Goal: Task Accomplishment & Management: Understand process/instructions

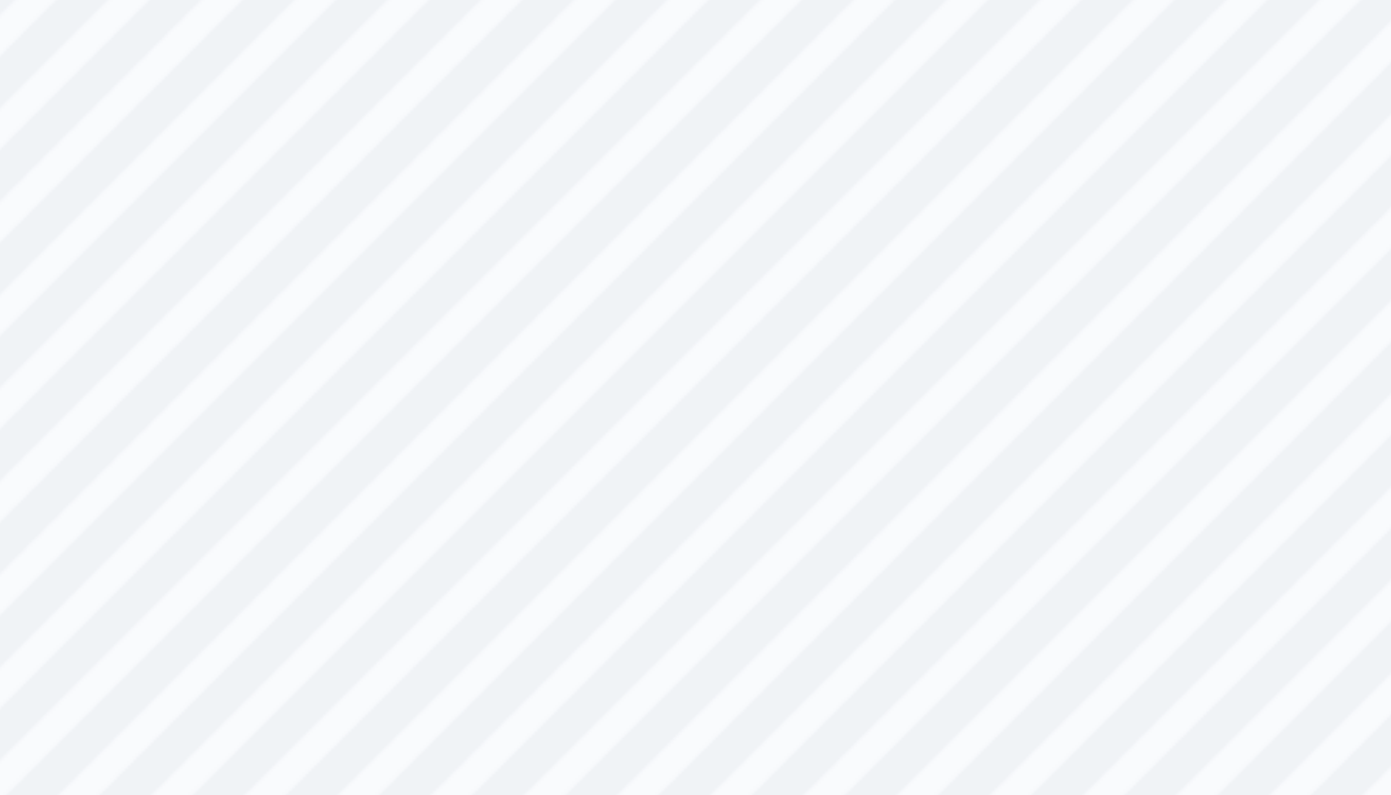
scroll to position [51, 0]
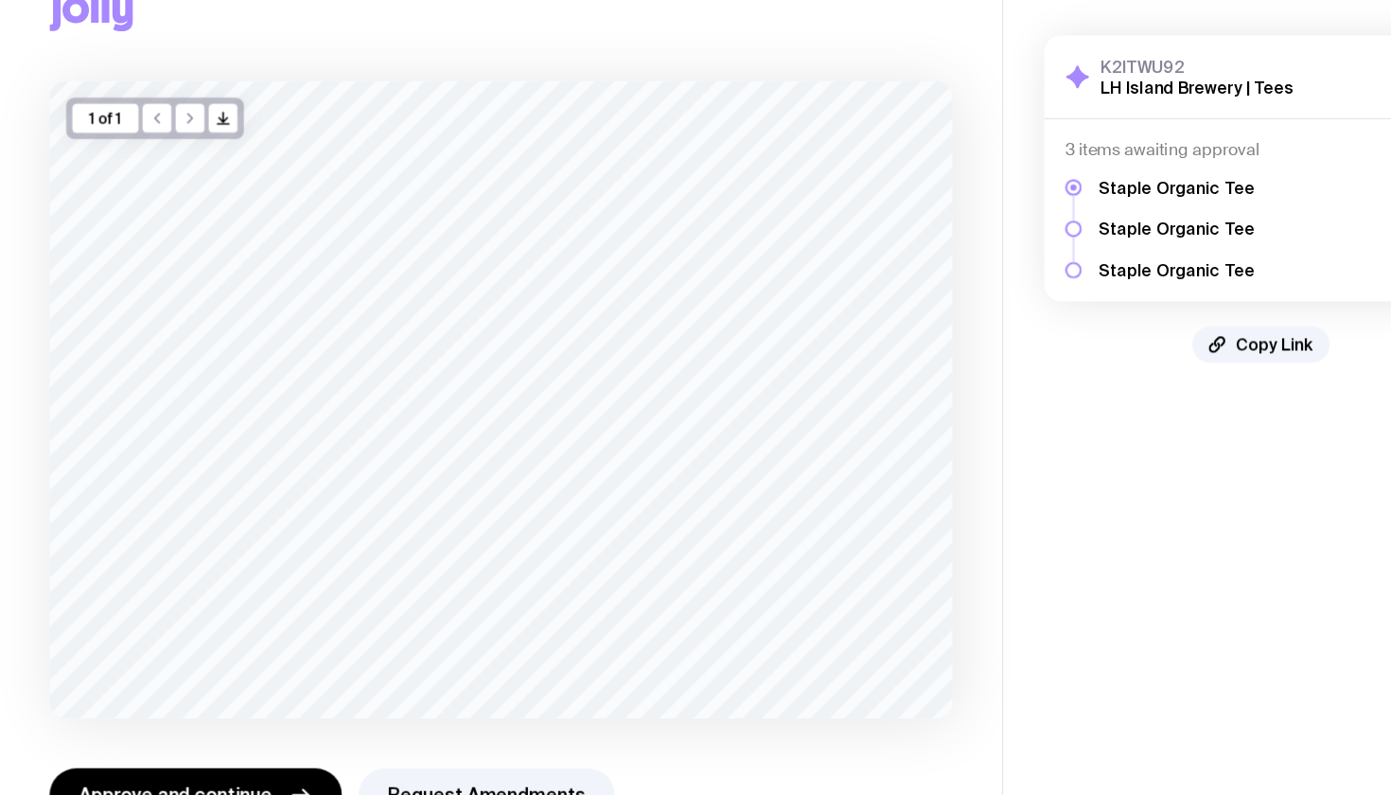
click at [1063, 210] on h5 "Staple Organic Tee" at bounding box center [1077, 214] width 143 height 19
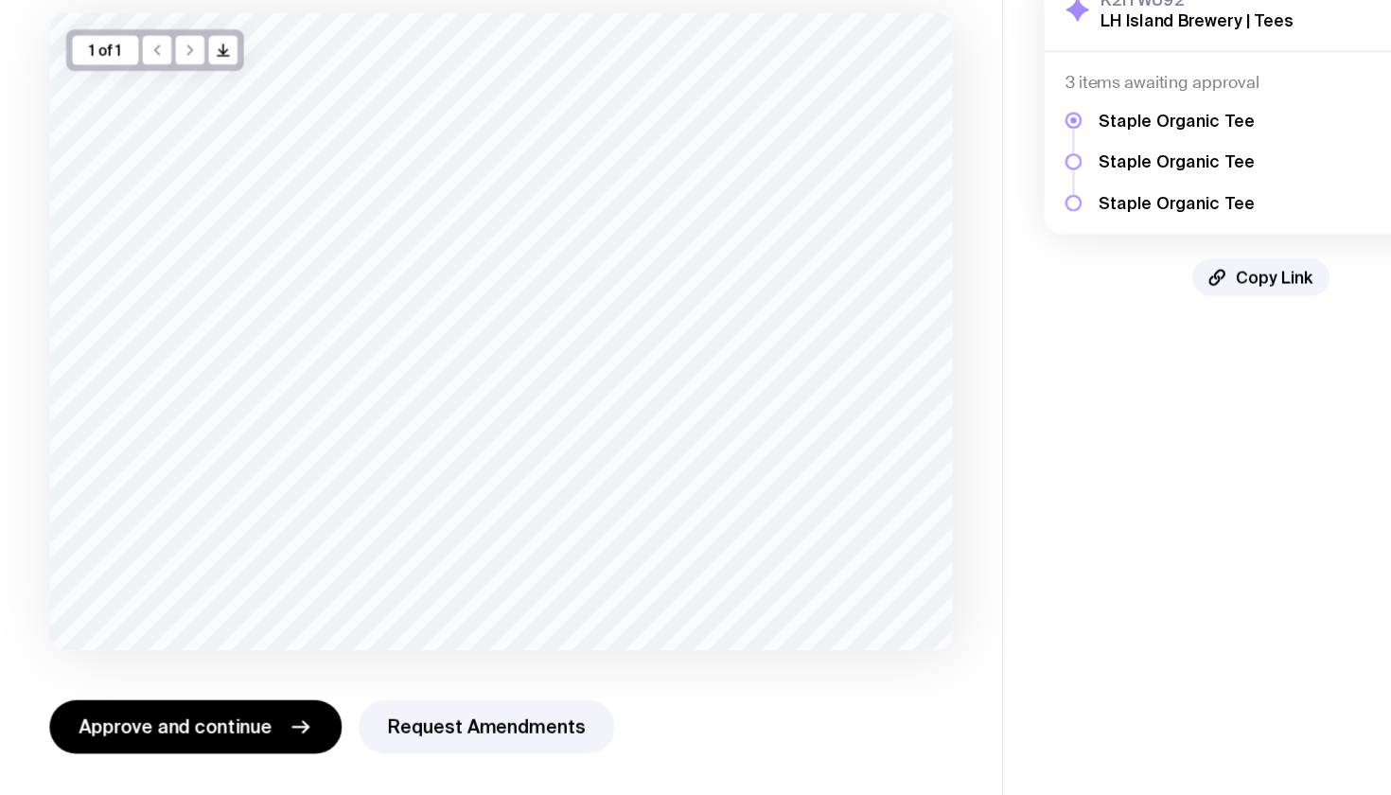
scroll to position [52, 0]
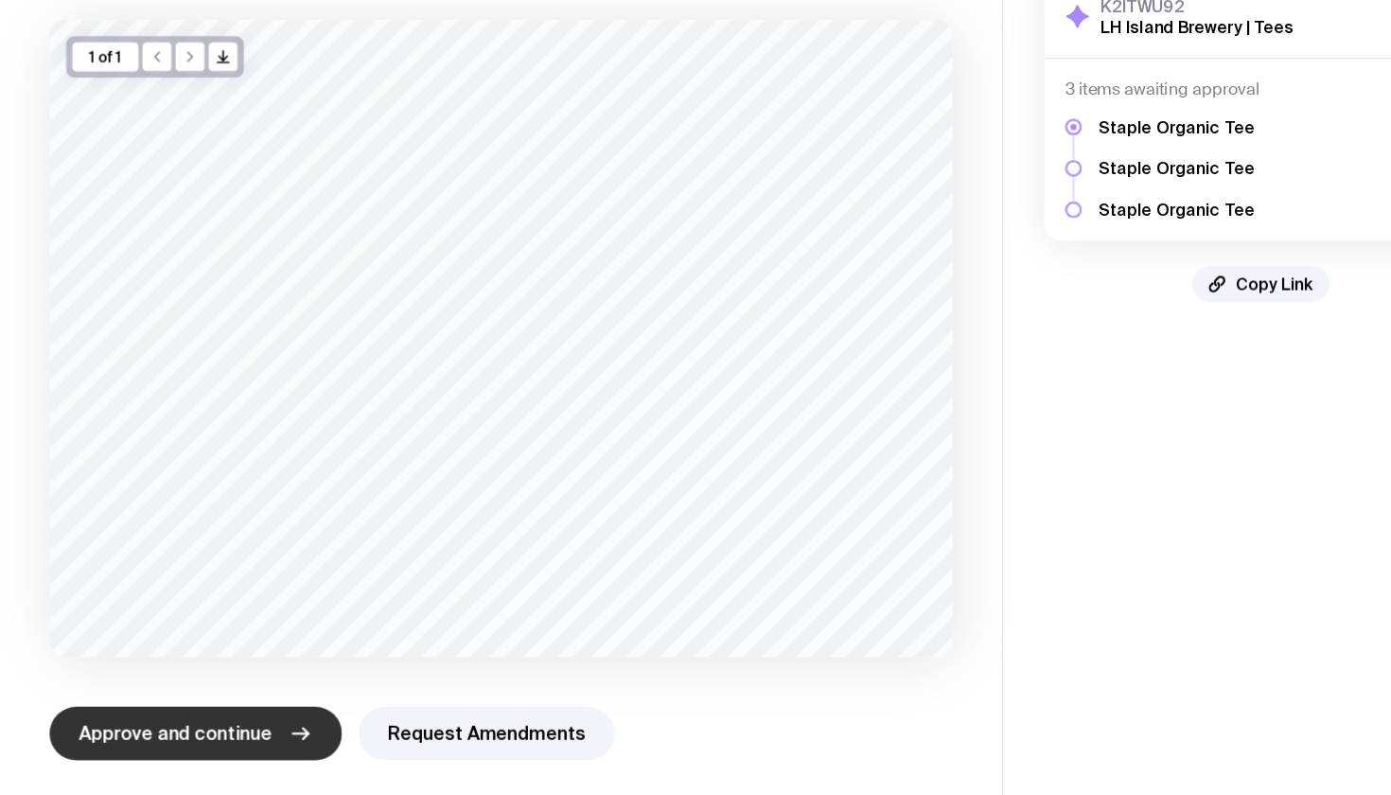
click at [201, 721] on span "Approve and continue" at bounding box center [160, 732] width 177 height 23
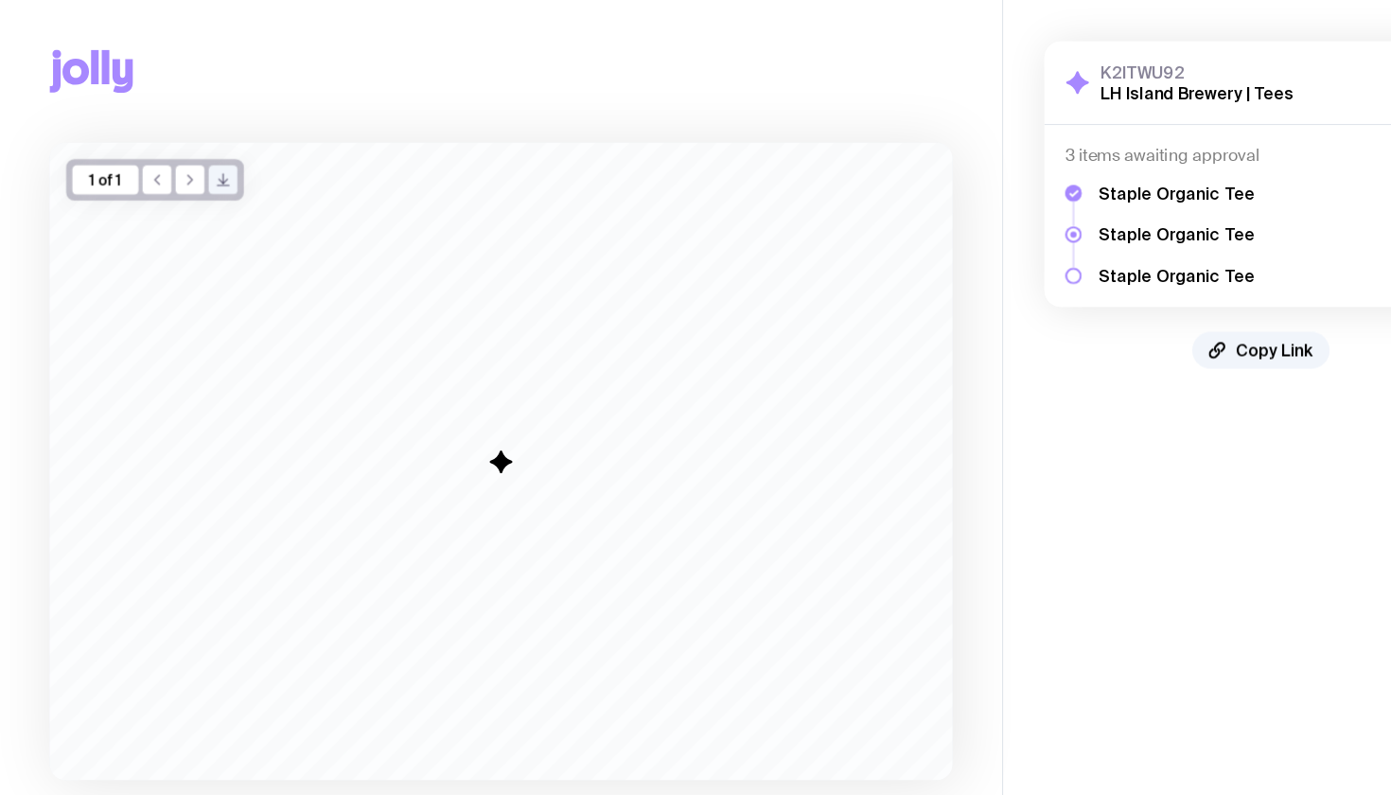
scroll to position [0, 0]
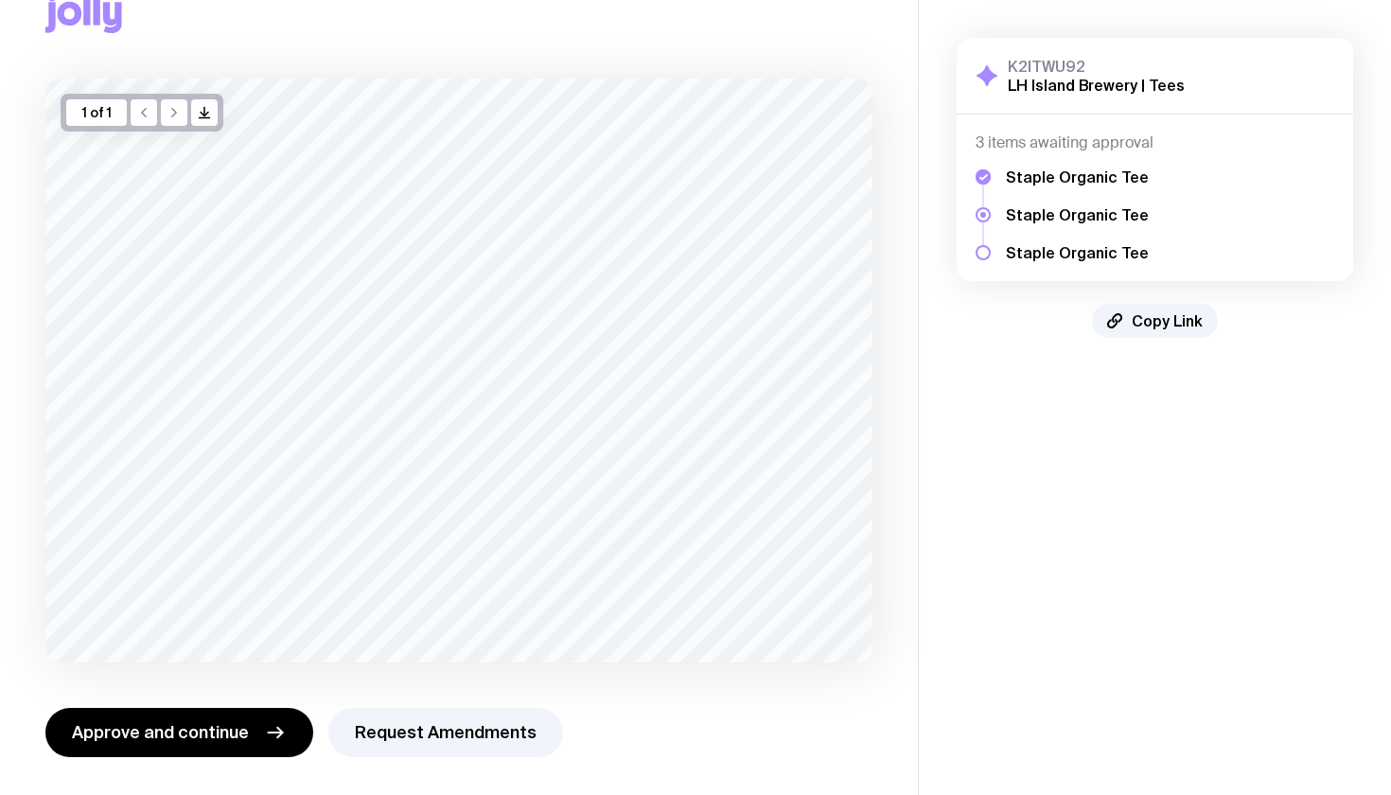
scroll to position [52, 0]
click at [1025, 180] on h5 "Staple Organic Tee" at bounding box center [1077, 176] width 143 height 19
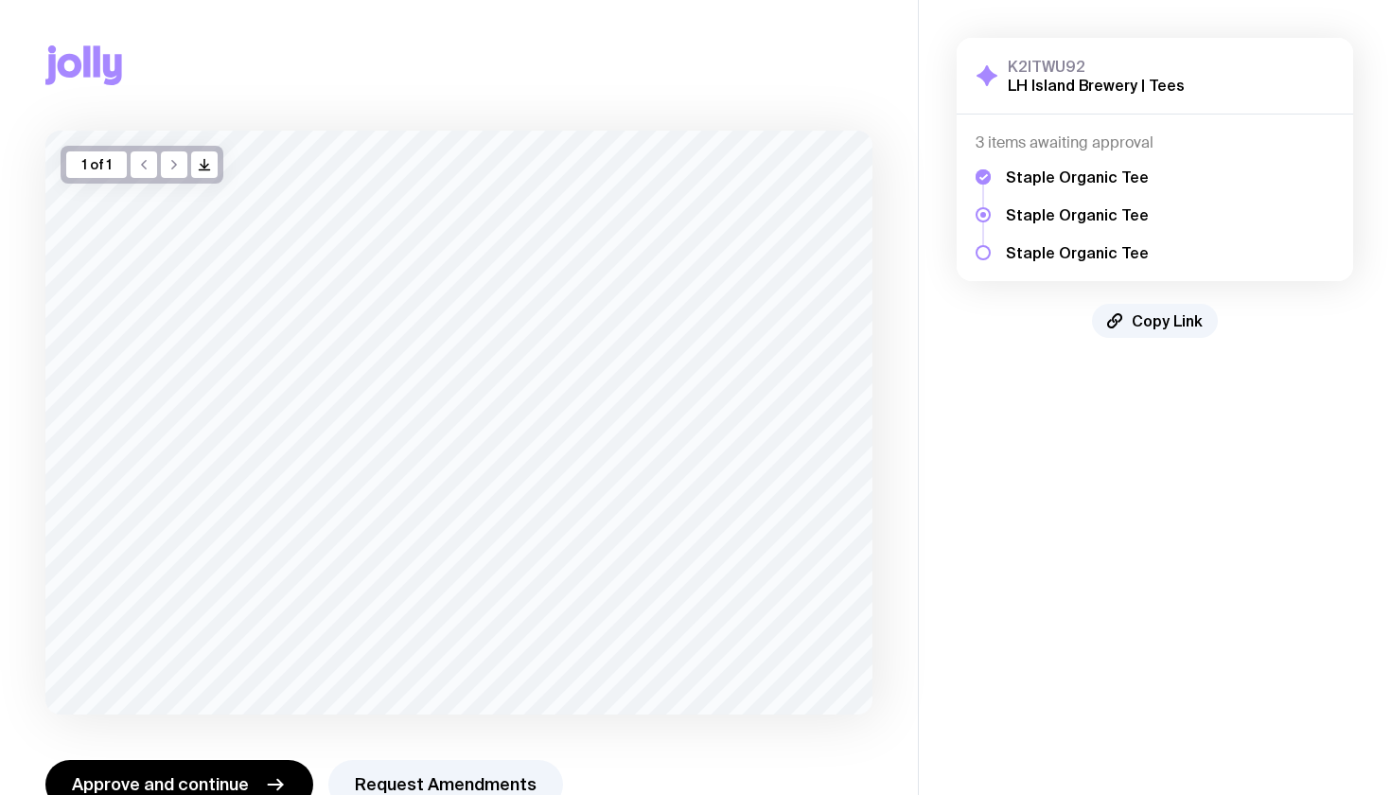
scroll to position [0, 0]
click at [1110, 74] on h3 "K2ITWU92" at bounding box center [1096, 66] width 177 height 19
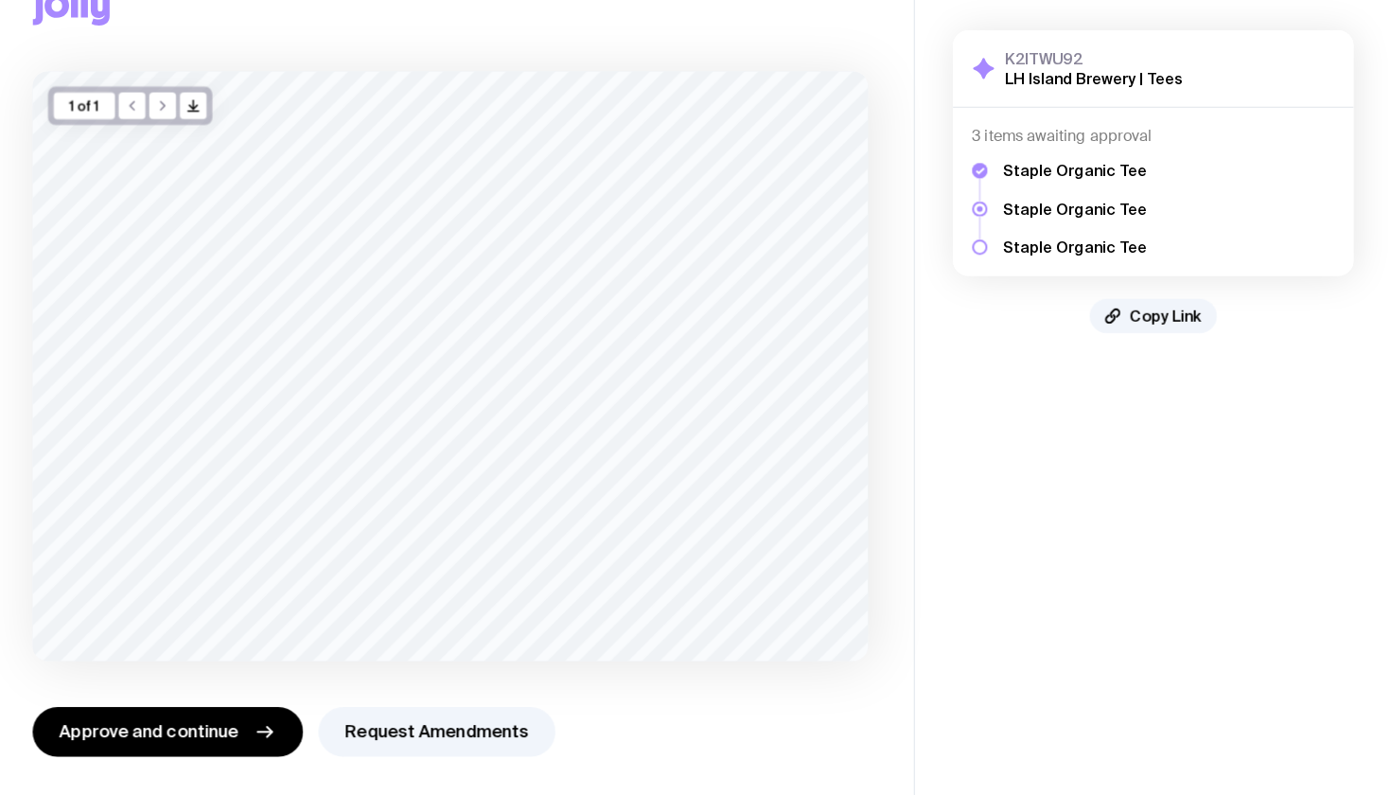
scroll to position [52, 0]
